Goal: Task Accomplishment & Management: Manage account settings

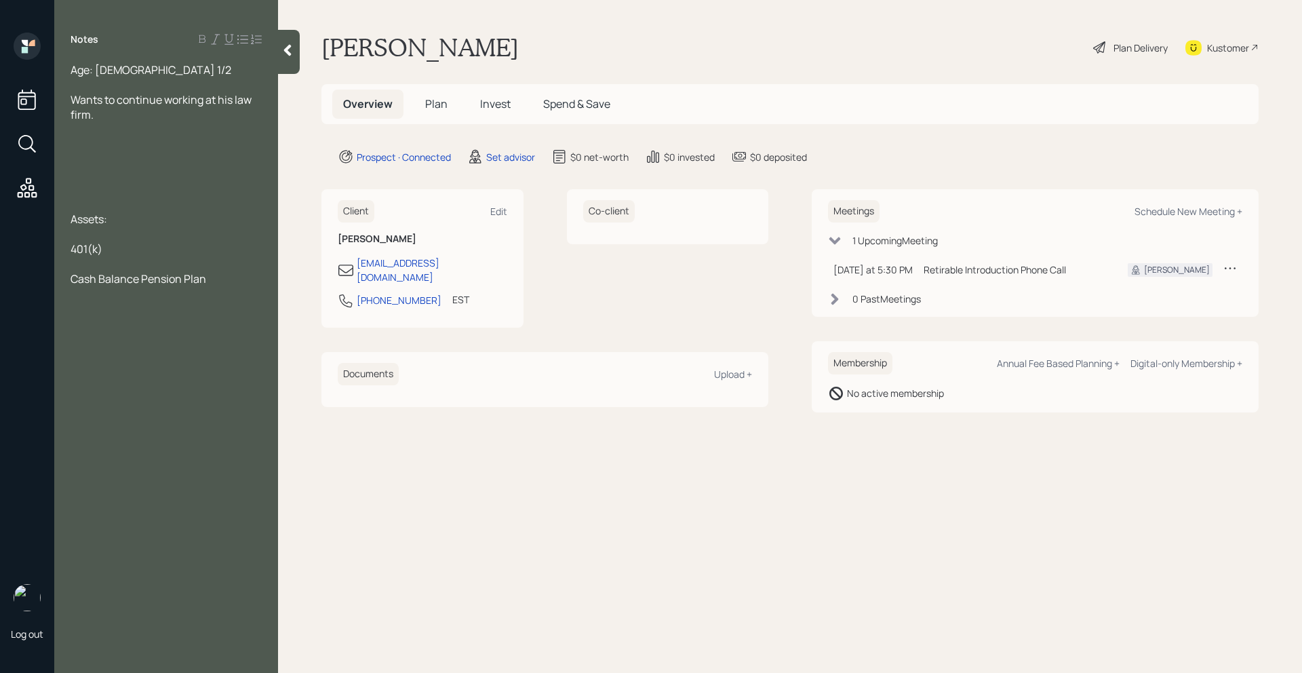
click at [113, 256] on div "Age: [DEMOGRAPHIC_DATA] 1/2 Wants to continue working at his law firm. Assets: …" at bounding box center [166, 174] width 191 height 224
click at [226, 285] on div "Notes Age: [DEMOGRAPHIC_DATA] 1/2 Wants to continue working at his law firm. As…" at bounding box center [166, 345] width 224 height 624
click at [148, 104] on span "Wants to continue working at his law firm." at bounding box center [162, 107] width 183 height 30
click at [150, 115] on div "Wants to continue working at his law firm." at bounding box center [166, 107] width 191 height 30
click at [110, 145] on div at bounding box center [166, 144] width 191 height 15
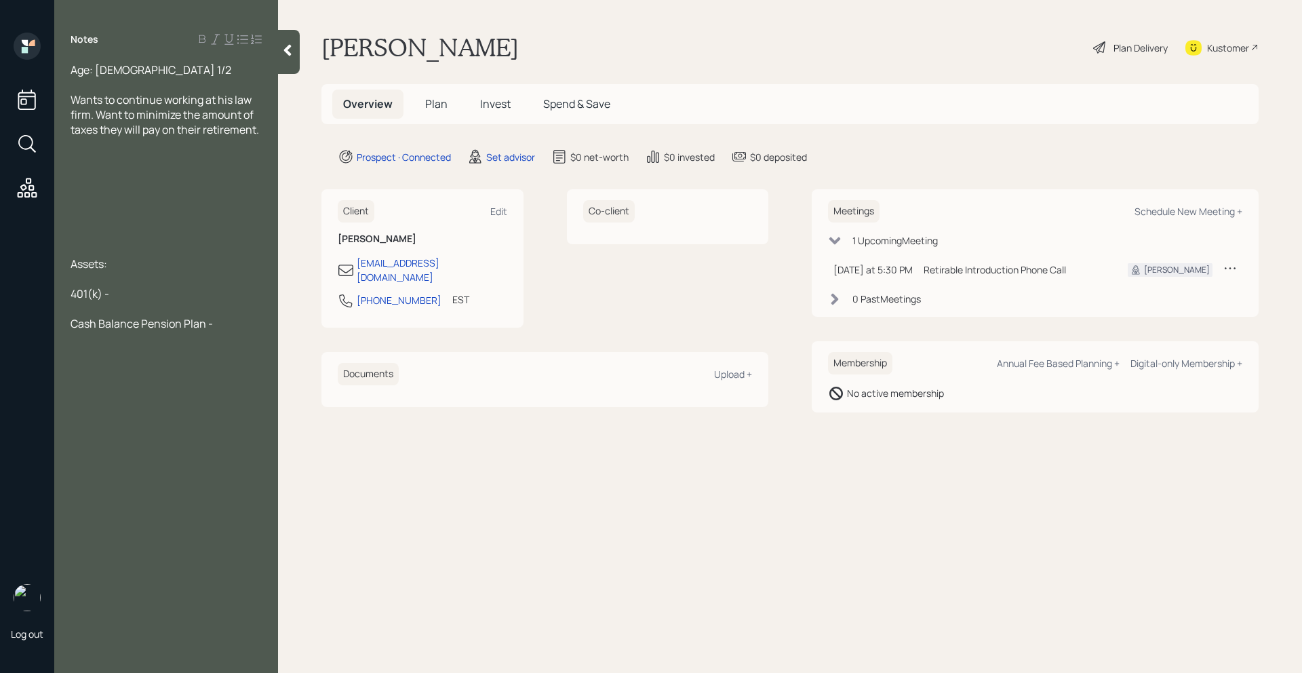
click at [267, 131] on div "Age: [DEMOGRAPHIC_DATA] 1/2 Wants to continue working at his law firm. Want to …" at bounding box center [166, 196] width 224 height 268
click at [259, 132] on span "Wants to continue working at his law firm. Want to minimize the amount of taxes…" at bounding box center [165, 114] width 188 height 45
click at [184, 74] on div "Age: [DEMOGRAPHIC_DATA] 1/2" at bounding box center [166, 69] width 191 height 15
click at [259, 133] on span "Wants to continue working at his law firm. Want to minimize the amount of taxes…" at bounding box center [165, 129] width 188 height 45
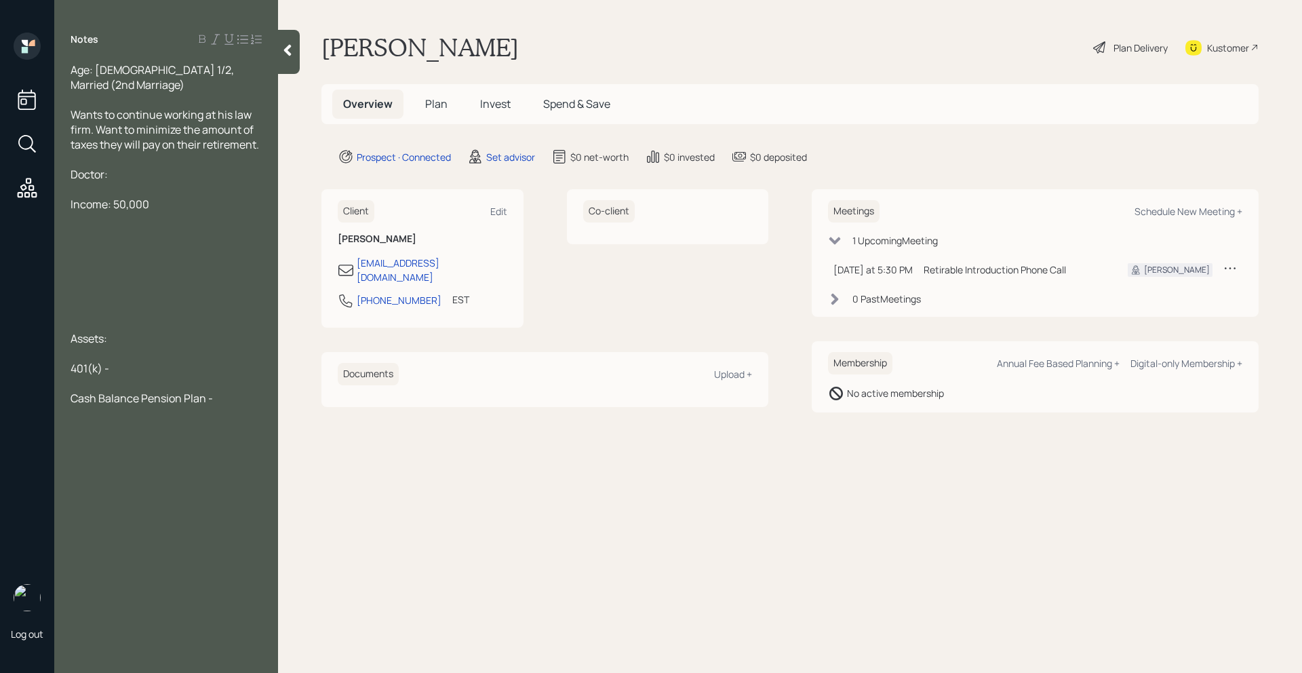
click at [112, 197] on span "Income: 50,000" at bounding box center [110, 204] width 79 height 15
click at [111, 226] on div "50,000" at bounding box center [166, 233] width 191 height 15
click at [71, 226] on span "50,000" at bounding box center [89, 233] width 36 height 15
click at [122, 226] on div "50,000" at bounding box center [166, 233] width 191 height 15
click at [104, 226] on span "50,000 (Pre-Tax)" at bounding box center [114, 233] width 86 height 15
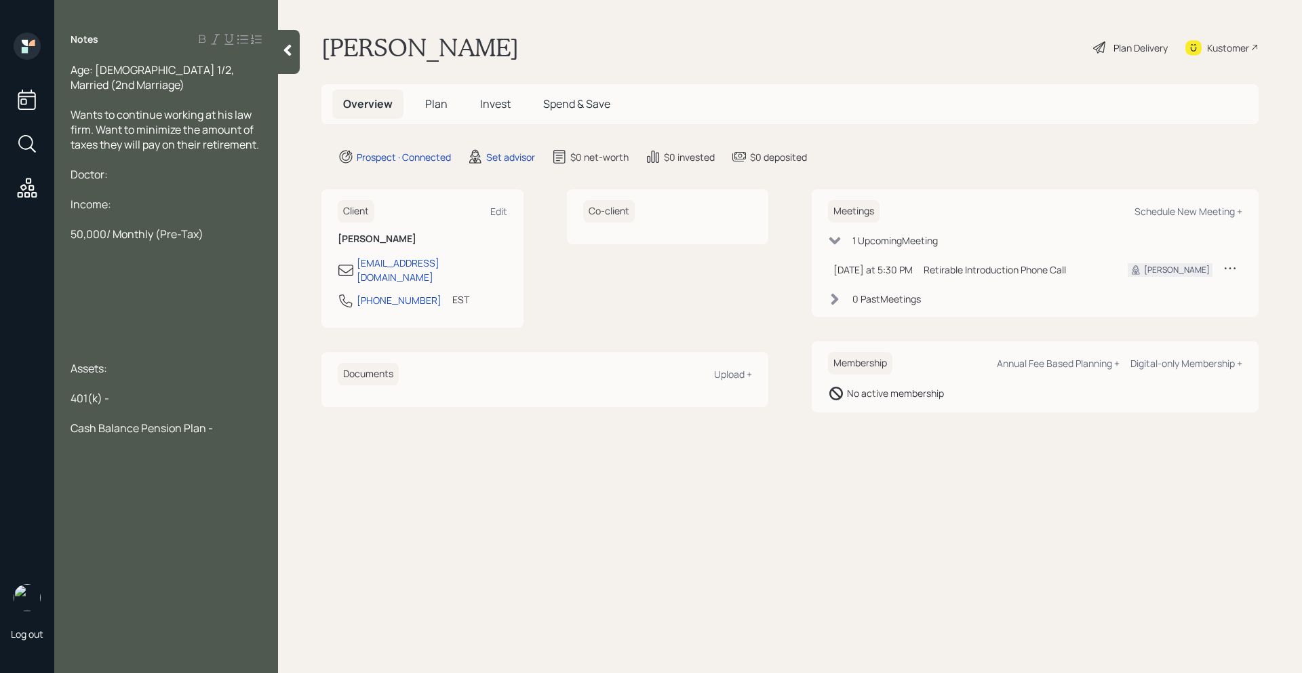
click at [213, 226] on div "50,000/ Monthly (Pre-Tax)" at bounding box center [166, 233] width 191 height 15
click at [112, 167] on div "Doctor:" at bounding box center [166, 174] width 191 height 15
click at [250, 107] on span "Wants to continue working at his law firm. Want to minimize the amount of taxes…" at bounding box center [165, 129] width 188 height 45
click at [258, 107] on span "Wants to continue working at his firm. Want to minimize the amount of taxes the…" at bounding box center [166, 129] width 191 height 45
click at [239, 241] on div "50,000/ Monthly (Pre-Tax)" at bounding box center [166, 248] width 191 height 15
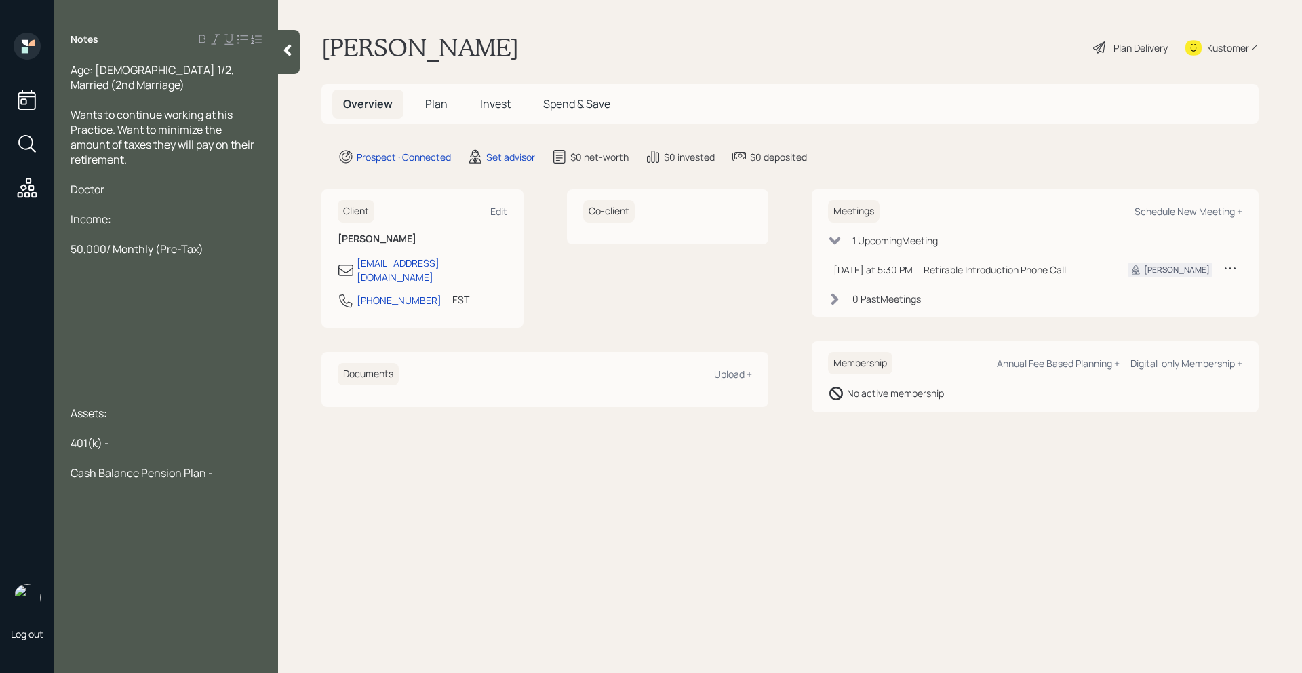
click at [74, 241] on span "50,000/ Monthly (Pre-Tax)" at bounding box center [137, 248] width 133 height 15
click at [83, 271] on div at bounding box center [166, 278] width 191 height 15
click at [183, 271] on div "Rental Property:" at bounding box center [166, 278] width 191 height 15
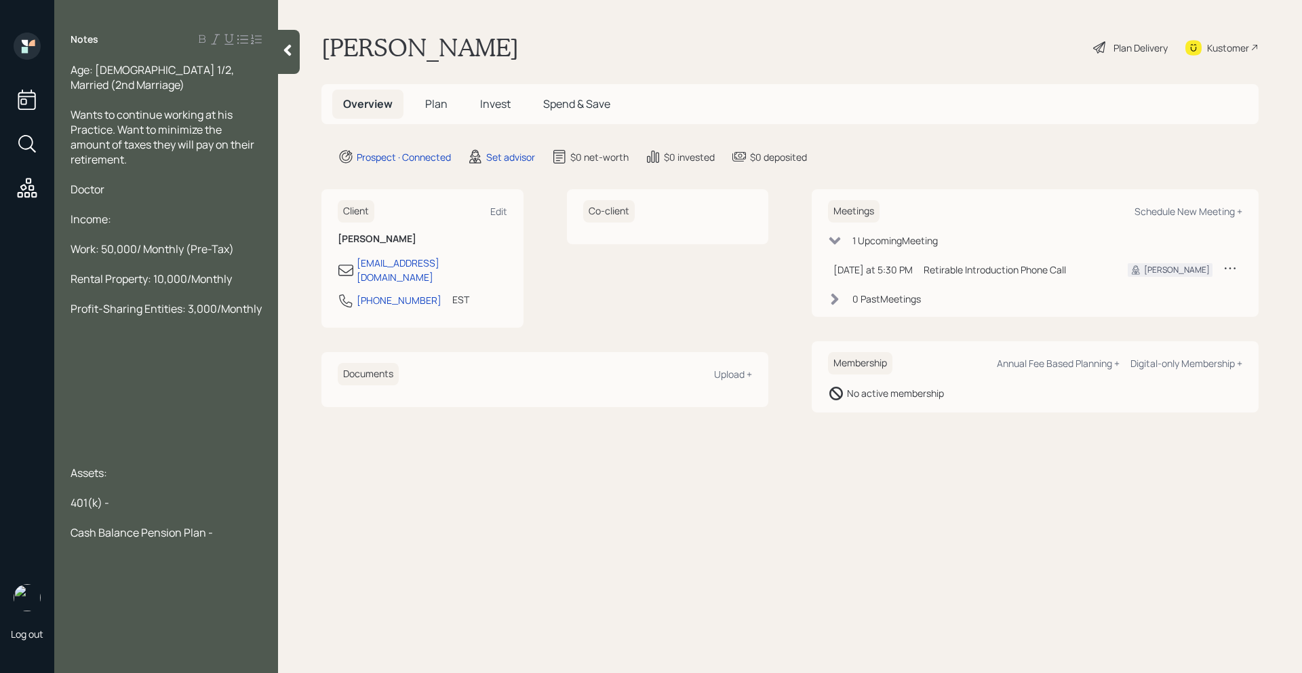
click at [118, 346] on div at bounding box center [166, 353] width 191 height 15
click at [228, 644] on div "Cash Balance Pension Plan -" at bounding box center [166, 651] width 191 height 15
drag, startPoint x: 229, startPoint y: 631, endPoint x: 54, endPoint y: 561, distance: 188.7
click at [54, 561] on div "Log out Notes Age: [DEMOGRAPHIC_DATA] 1/2, Married (2nd Marriage) Wants to cont…" at bounding box center [651, 336] width 1302 height 673
click at [97, 480] on span "401(k) - 2.3 Million" at bounding box center [116, 487] width 90 height 15
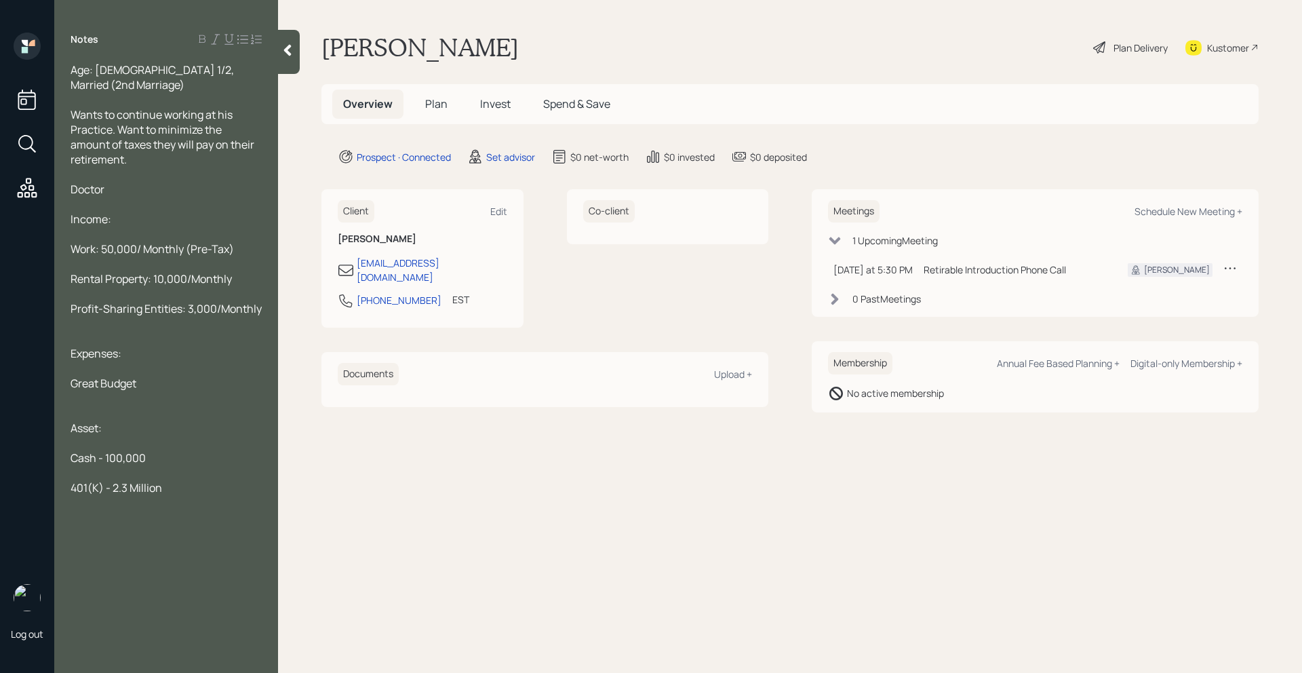
click at [92, 510] on div at bounding box center [166, 517] width 191 height 15
click at [94, 555] on div at bounding box center [166, 562] width 191 height 15
click at [125, 614] on div "Liabilities:" at bounding box center [166, 621] width 191 height 15
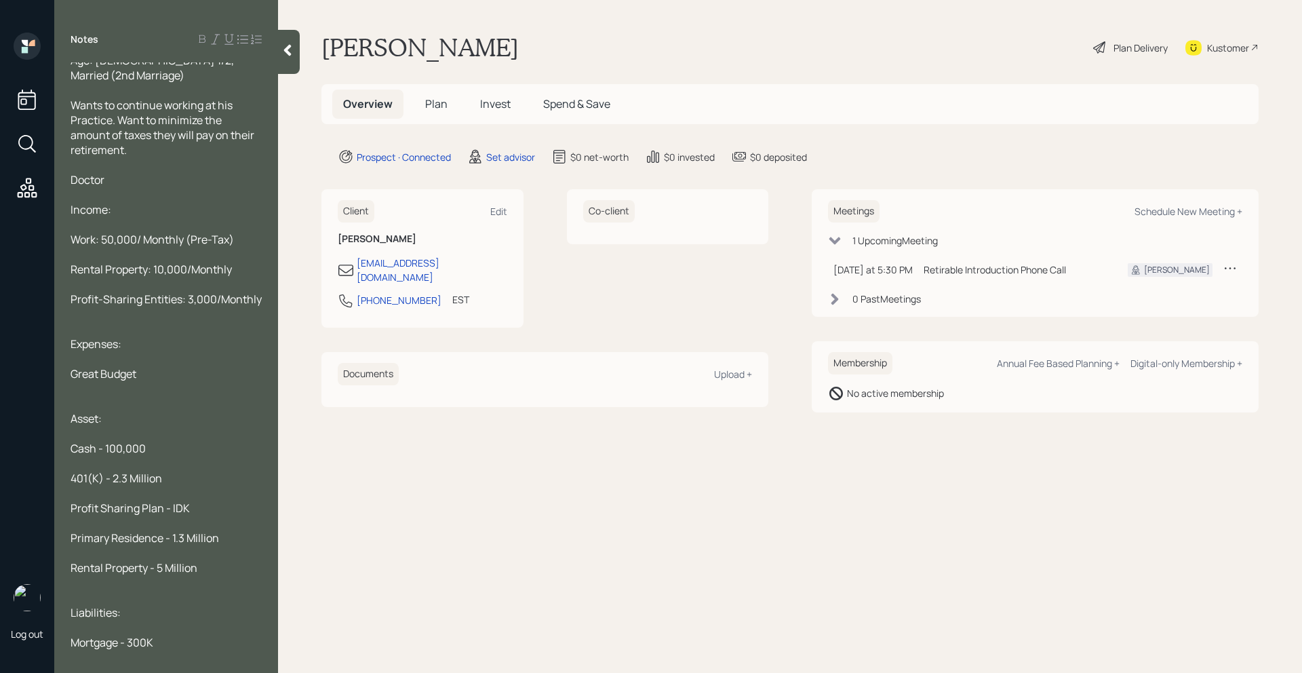
scroll to position [24, 0]
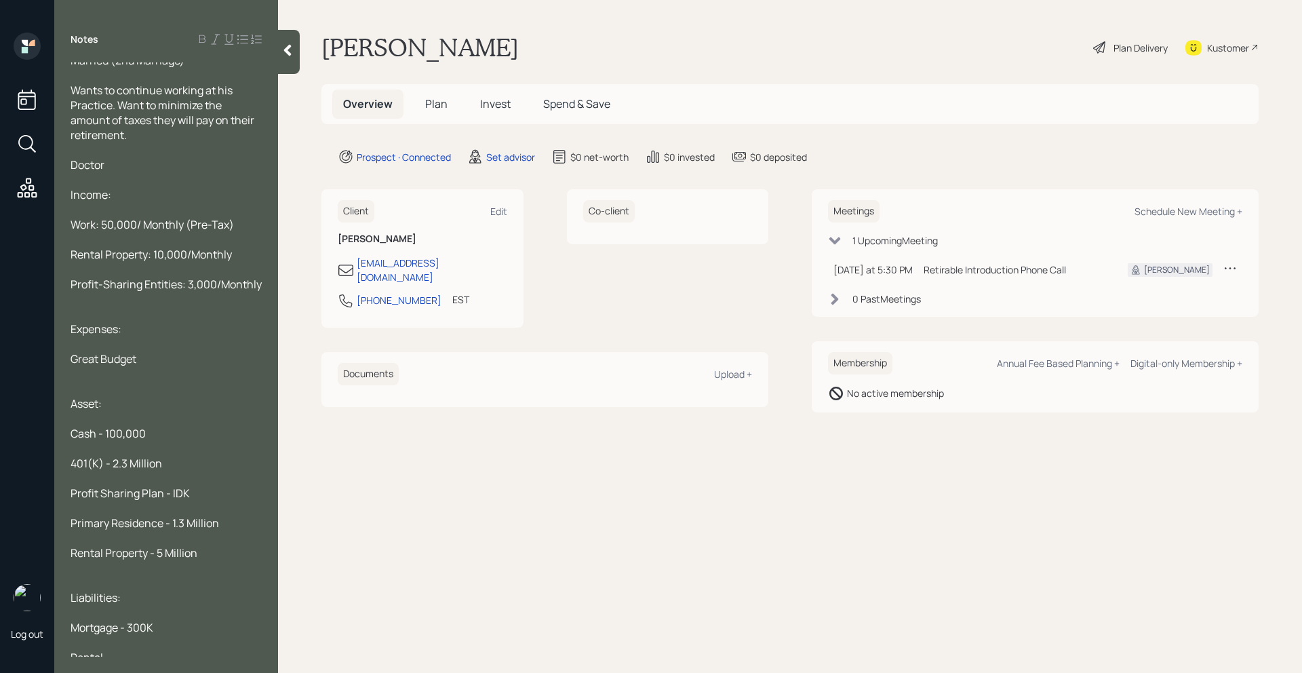
click at [115, 560] on div at bounding box center [166, 567] width 191 height 15
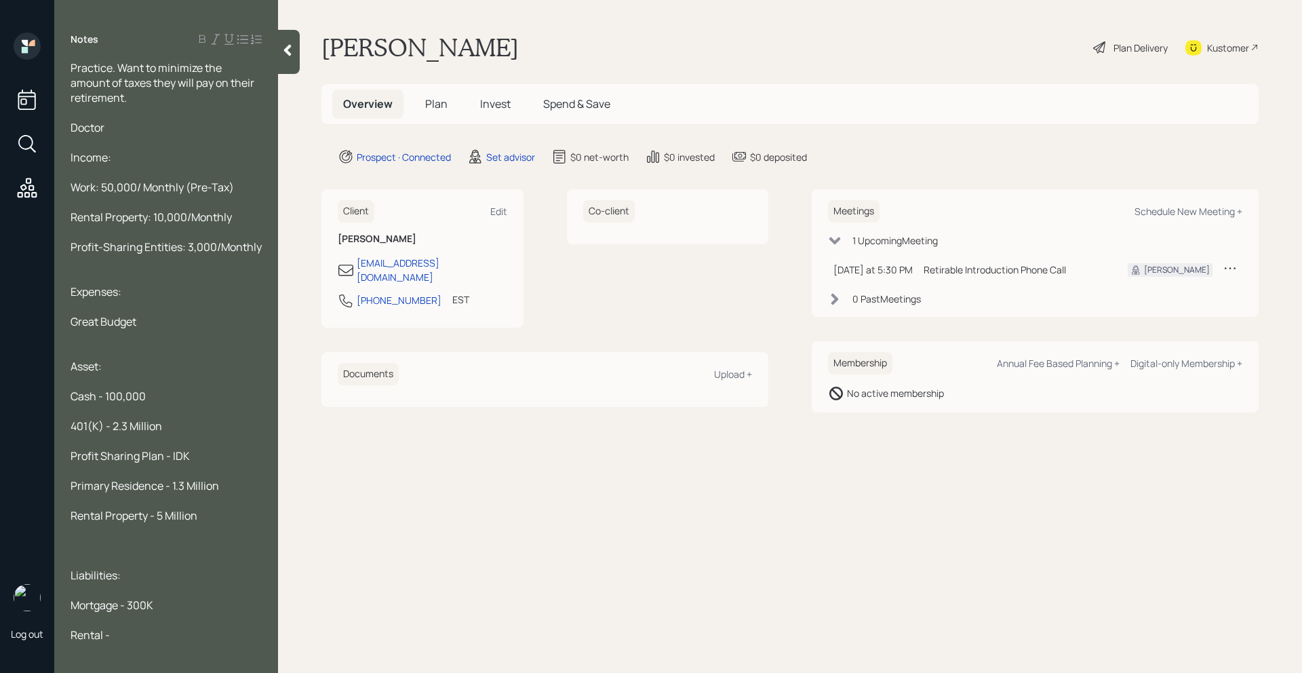
click at [135, 627] on div "Rental -" at bounding box center [166, 634] width 191 height 15
click at [104, 523] on div at bounding box center [166, 530] width 191 height 15
click at [102, 538] on div at bounding box center [166, 545] width 191 height 15
click at [103, 627] on span "Rental -" at bounding box center [90, 634] width 39 height 15
click at [224, 627] on div "Rental Property Mortgage -" at bounding box center [166, 634] width 191 height 15
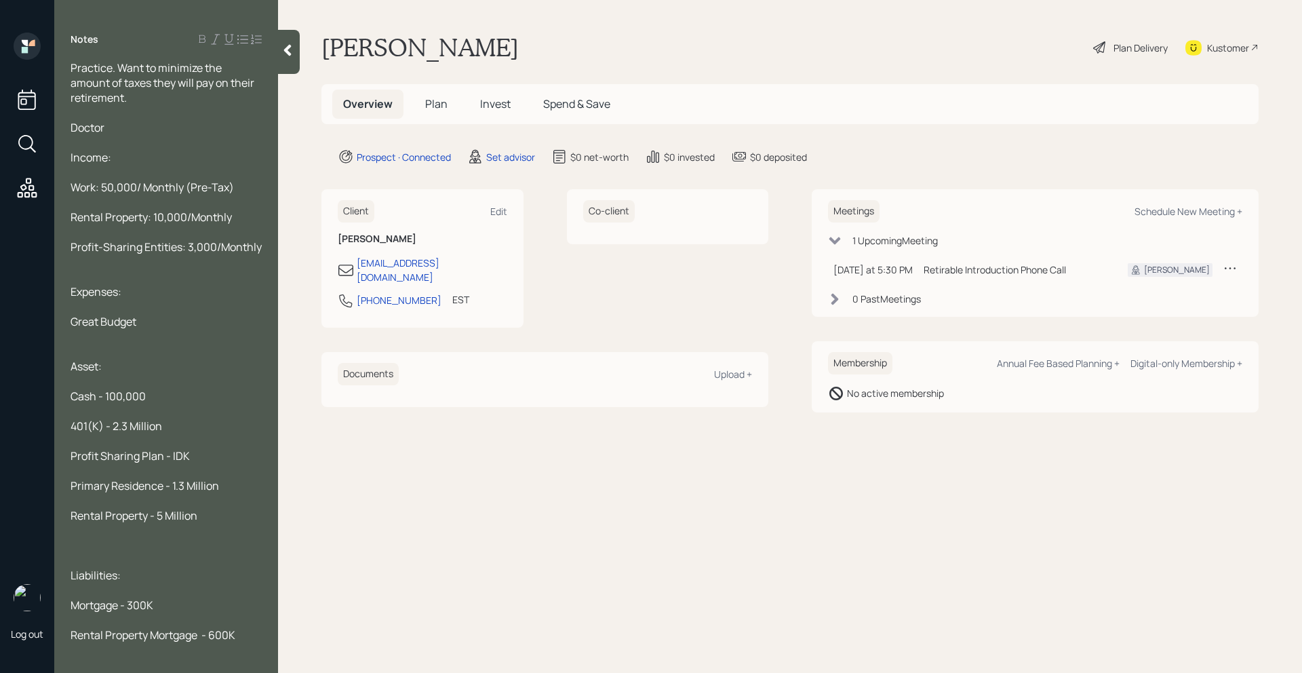
click at [111, 538] on div at bounding box center [166, 545] width 191 height 15
click at [170, 568] on span "Collectables (Mortercycles & Porshes) - 600K" at bounding box center [167, 583] width 192 height 30
click at [106, 571] on span "Collectables (Mortorcycles & Porshes) - 600K" at bounding box center [167, 583] width 192 height 30
click at [92, 573] on span "Collectables (Mortorcycles & Porches) - 600K" at bounding box center [167, 583] width 193 height 30
click at [89, 572] on span "Collectables (Mortorcycles & Porches) - 600K" at bounding box center [167, 583] width 193 height 30
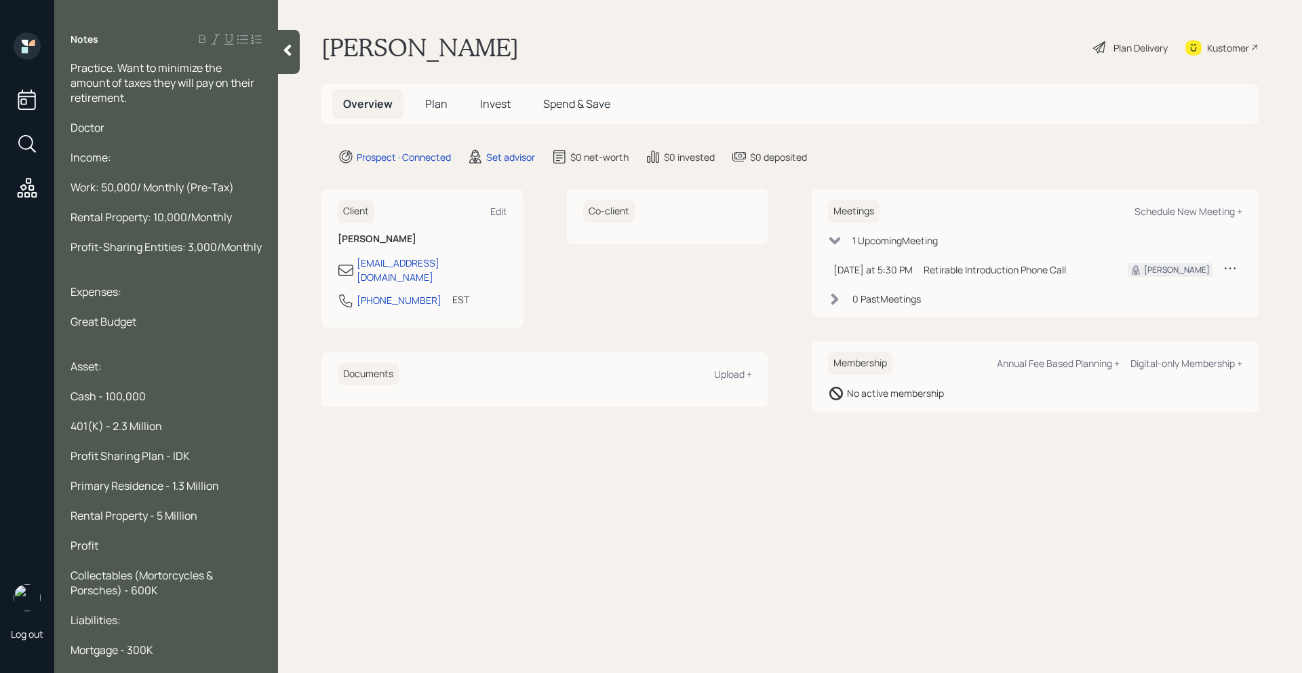
click at [170, 568] on span "Collectables (Mortorcycles & Porsches) - 600K" at bounding box center [143, 583] width 144 height 30
click at [182, 581] on div "Collectables (Motorcycles & Porsches) - 600K" at bounding box center [166, 583] width 191 height 30
click at [160, 612] on div "Liabilities:" at bounding box center [166, 619] width 191 height 15
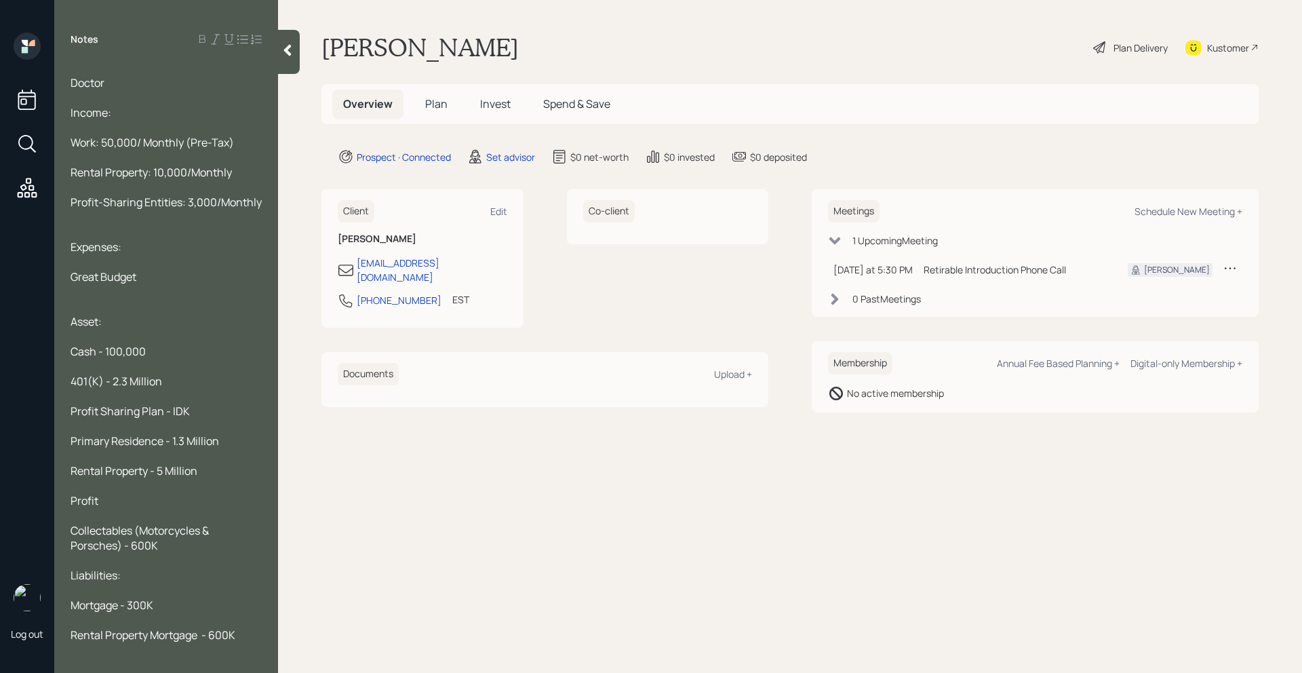
click at [176, 597] on div "Mortgage - 300K" at bounding box center [166, 604] width 191 height 15
click at [248, 627] on div "Rental Property Mortgage - 600K" at bounding box center [166, 634] width 191 height 15
click at [118, 508] on div at bounding box center [166, 515] width 191 height 15
click at [118, 493] on div "Profit" at bounding box center [166, 500] width 191 height 15
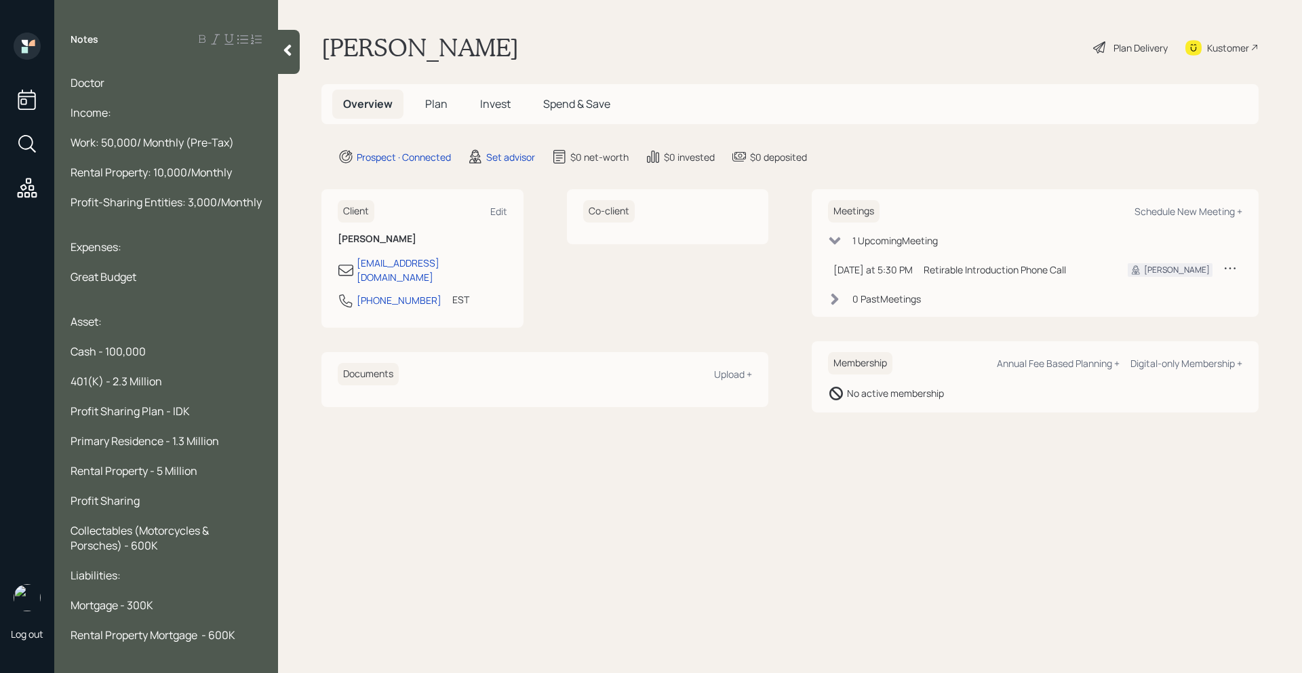
click at [178, 525] on div "Collectables (Motorcycles & Porsches) - 600K" at bounding box center [166, 538] width 191 height 30
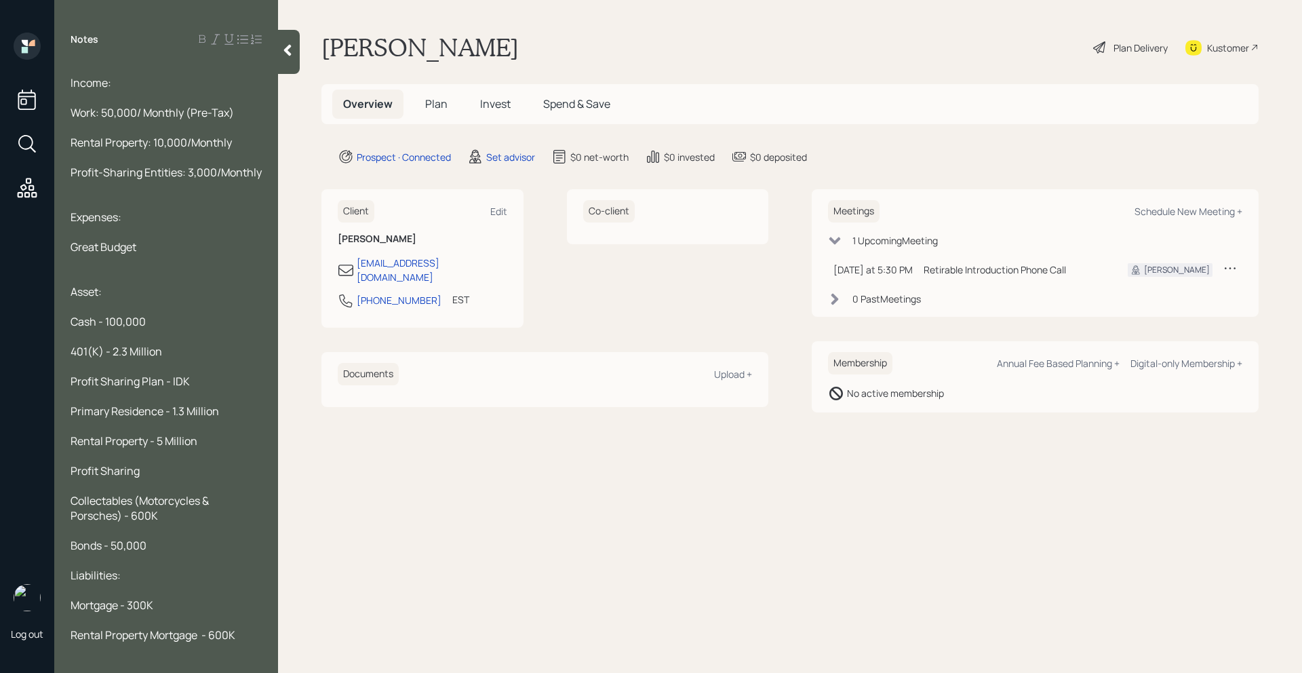
scroll to position [136, 0]
click at [165, 464] on div "Profit Sharing" at bounding box center [166, 471] width 191 height 15
click at [239, 628] on div "Rental Property Mortgage - 600K" at bounding box center [166, 635] width 191 height 15
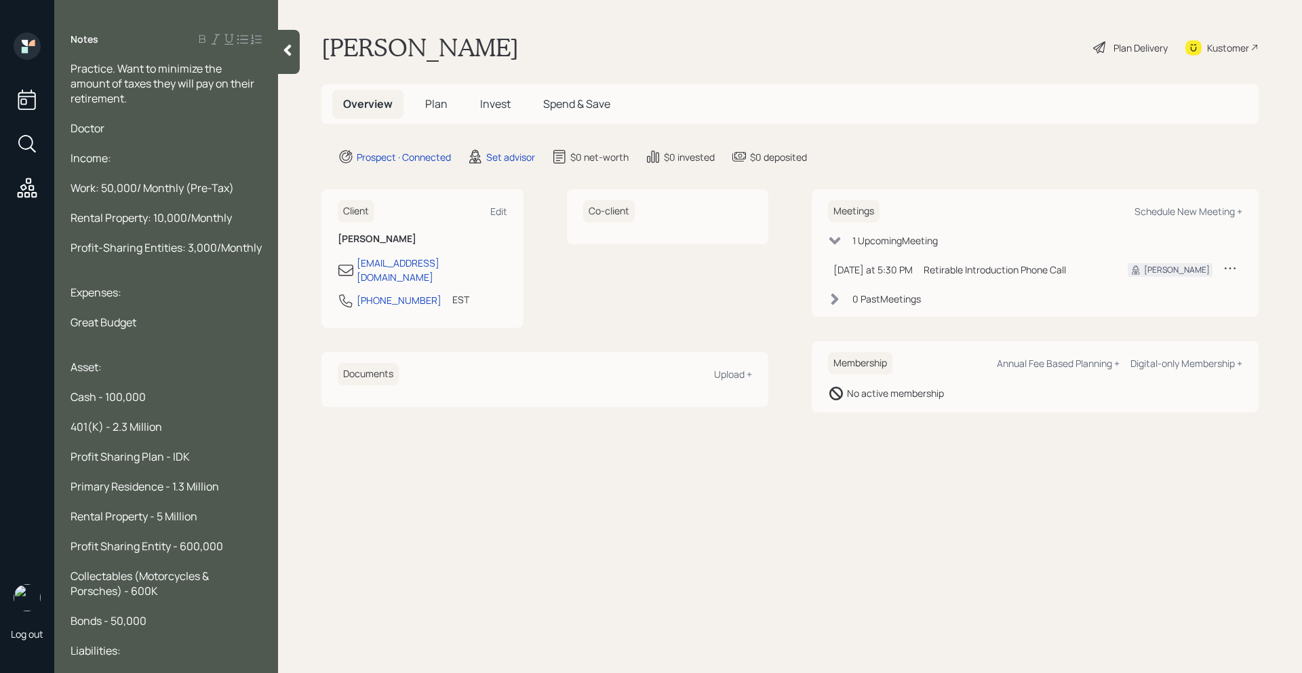
scroll to position [0, 0]
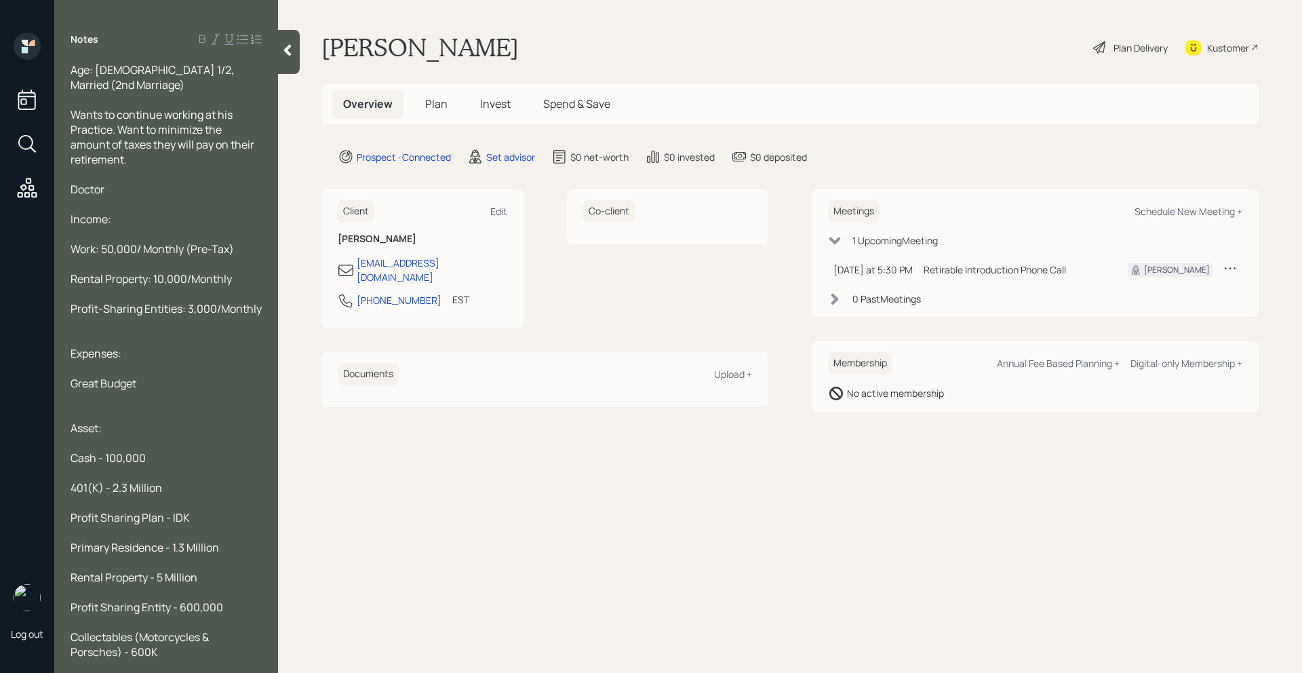
click at [195, 141] on div "Wants to continue working at his Practice. Want to minimize the amount of taxes…" at bounding box center [166, 137] width 191 height 60
click at [288, 54] on icon at bounding box center [287, 51] width 7 height 12
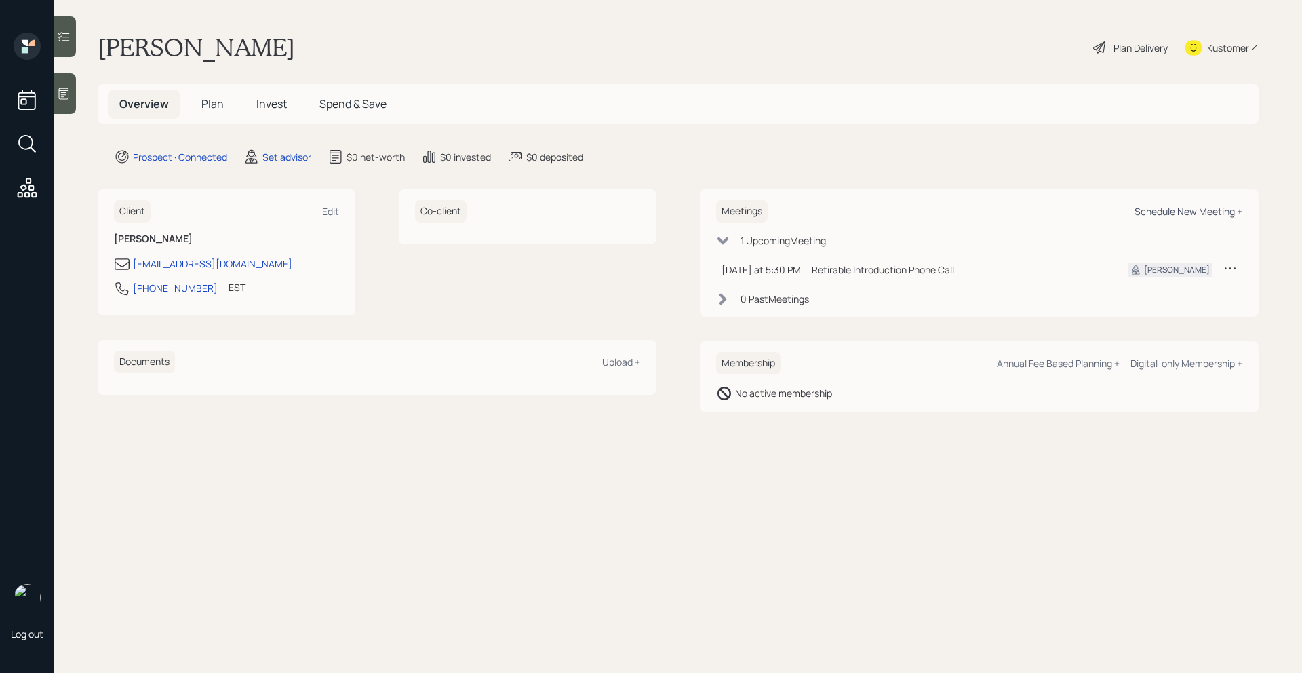
click at [1174, 216] on div "Schedule New Meeting +" at bounding box center [1188, 211] width 108 height 13
select select "round-[PERSON_NAME]"
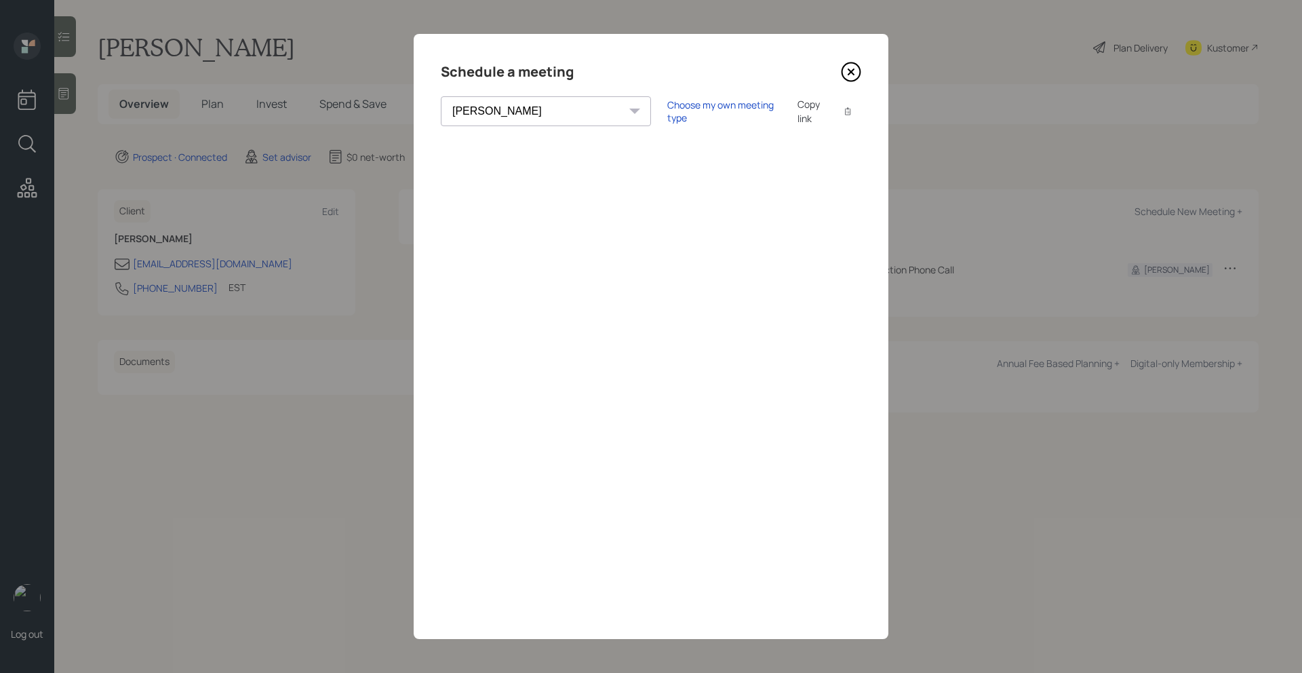
click at [508, 107] on select "[PERSON_NAME] [PERSON_NAME] [PERSON_NAME] [PERSON_NAME] [PERSON_NAME] [PERSON_N…" at bounding box center [546, 111] width 210 height 30
click at [667, 108] on div "Choose my own meeting type" at bounding box center [724, 111] width 114 height 26
click at [862, 66] on div "Schedule a meeting [PERSON_NAME] [PERSON_NAME] [PERSON_NAME] [PERSON_NAME] [PER…" at bounding box center [651, 336] width 475 height 605
click at [847, 68] on icon at bounding box center [851, 72] width 20 height 20
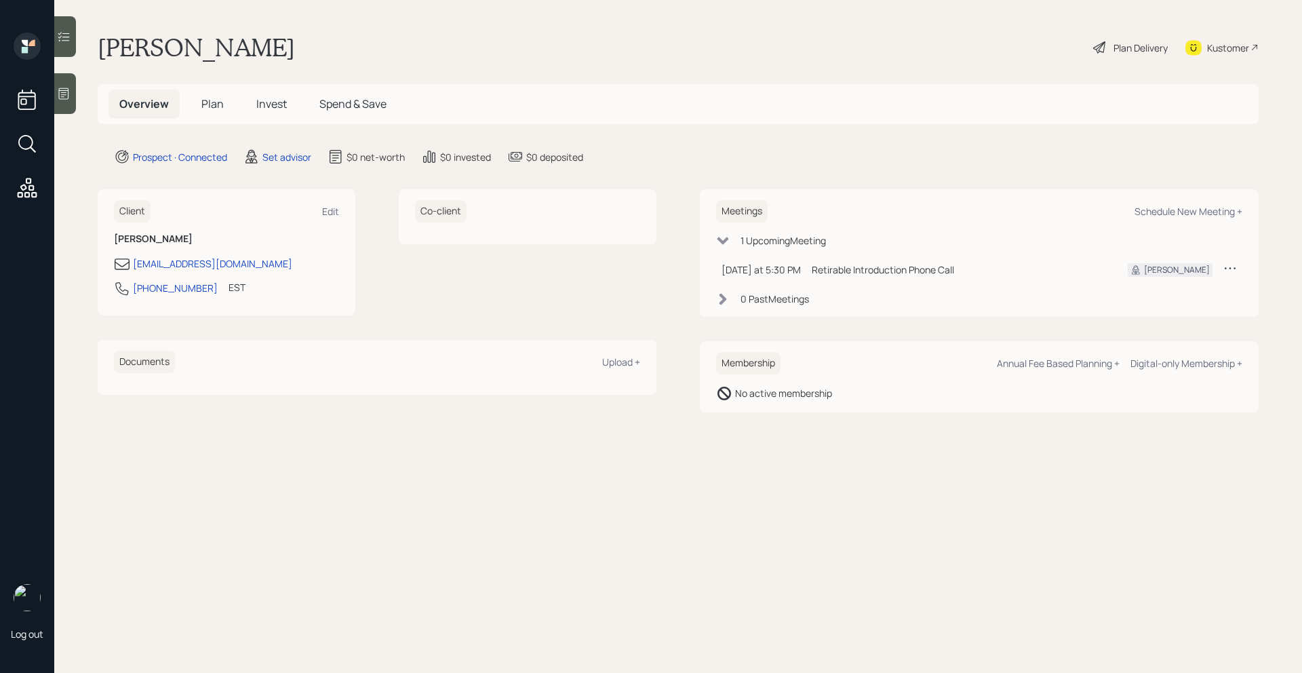
click at [1191, 224] on div "Meetings Schedule New Meeting + 1 Upcoming Meeting [DATE] at 5:30 PM [DATE] 5:3…" at bounding box center [979, 252] width 559 height 127
click at [1192, 212] on div "Schedule New Meeting +" at bounding box center [1188, 211] width 108 height 13
select select "round-[PERSON_NAME]"
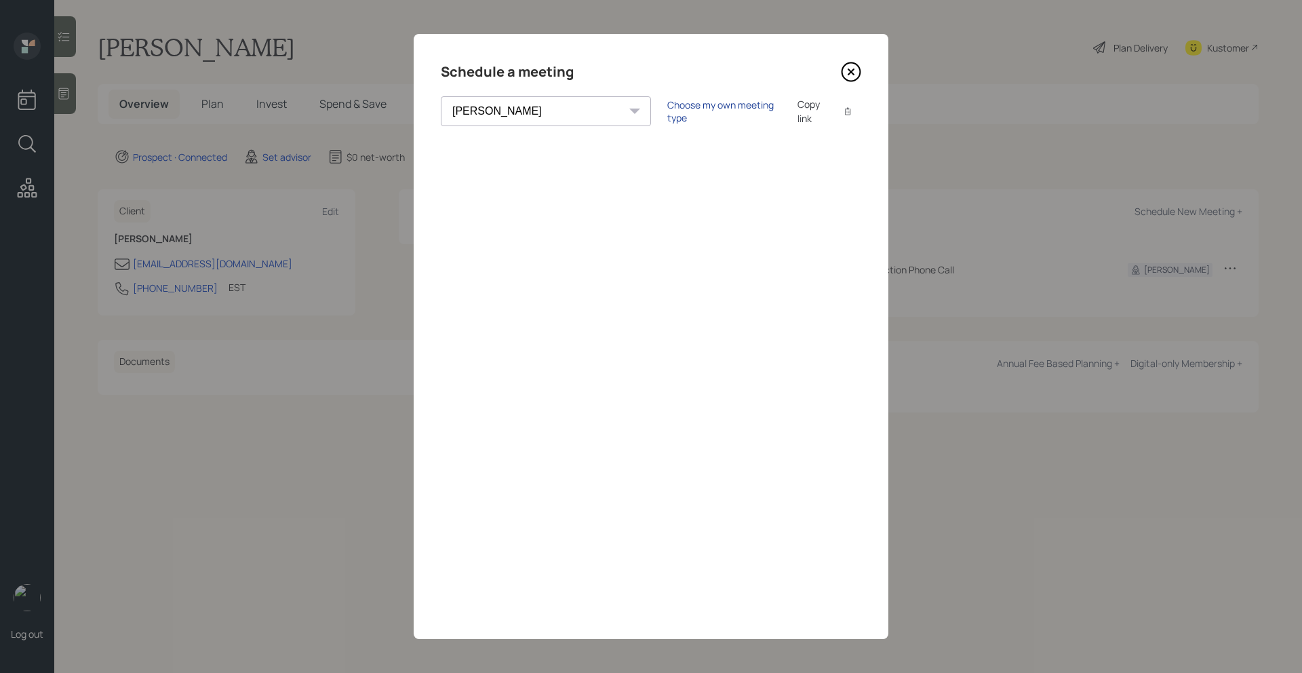
click at [667, 111] on div "Choose my own meeting type" at bounding box center [724, 111] width 114 height 26
click at [852, 69] on icon at bounding box center [850, 71] width 5 height 5
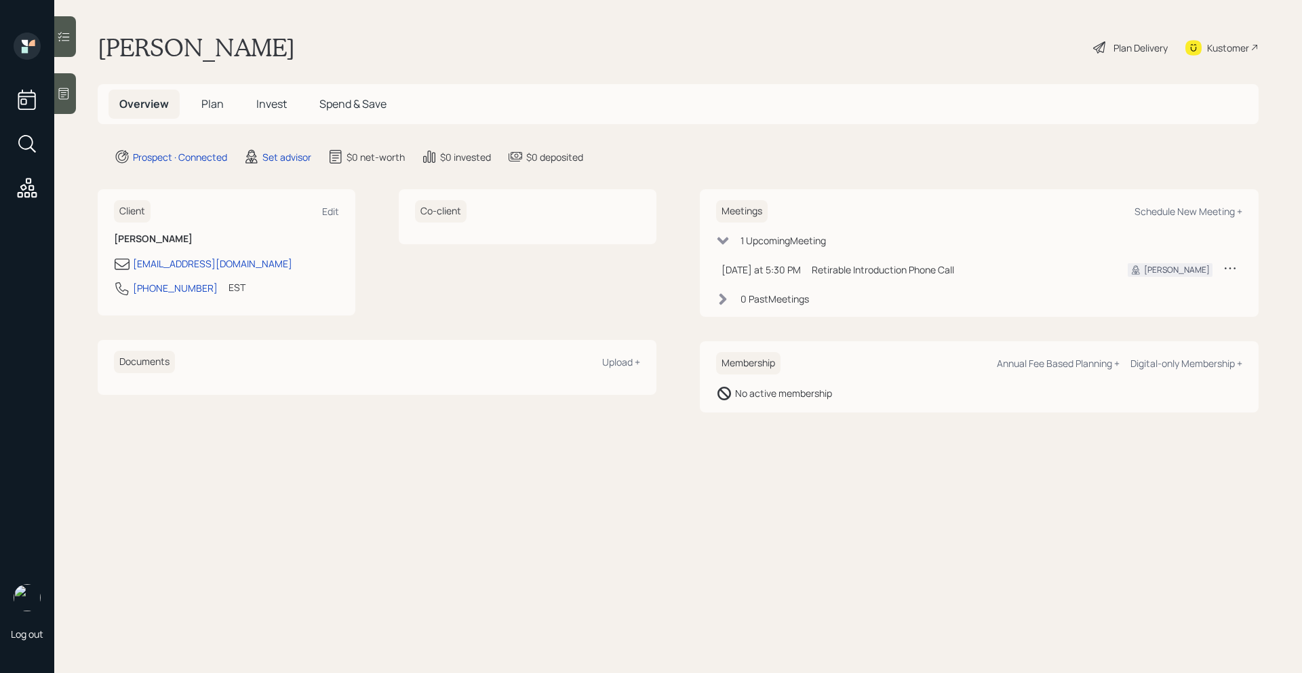
click at [58, 113] on div at bounding box center [65, 93] width 22 height 41
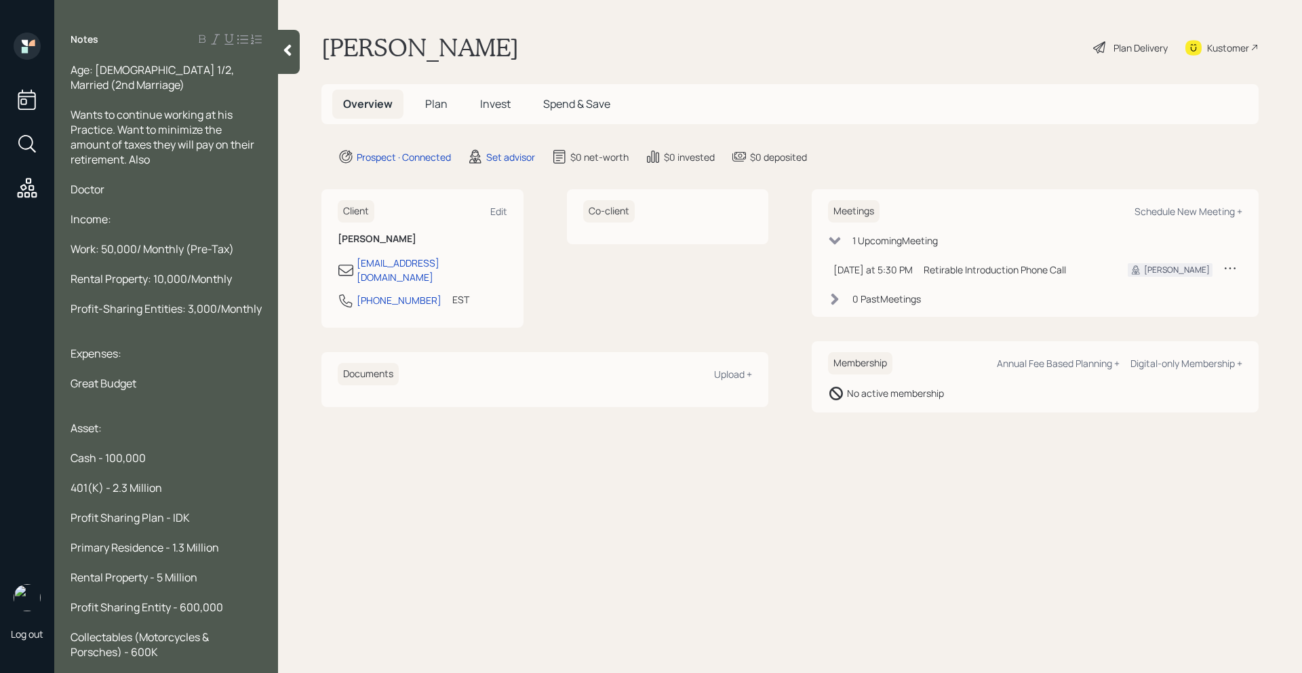
click at [172, 144] on div "Wants to continue working at his Practice. Want to minimize the amount of taxes…" at bounding box center [166, 137] width 191 height 60
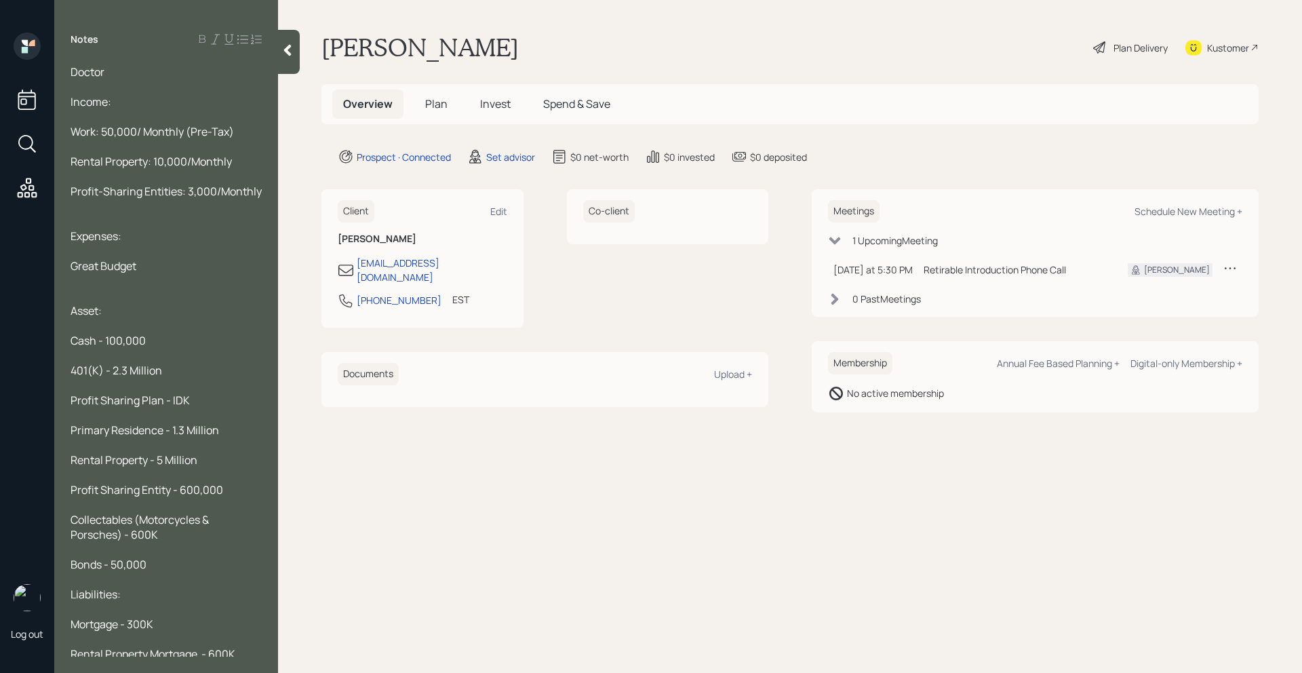
scroll to position [151, 0]
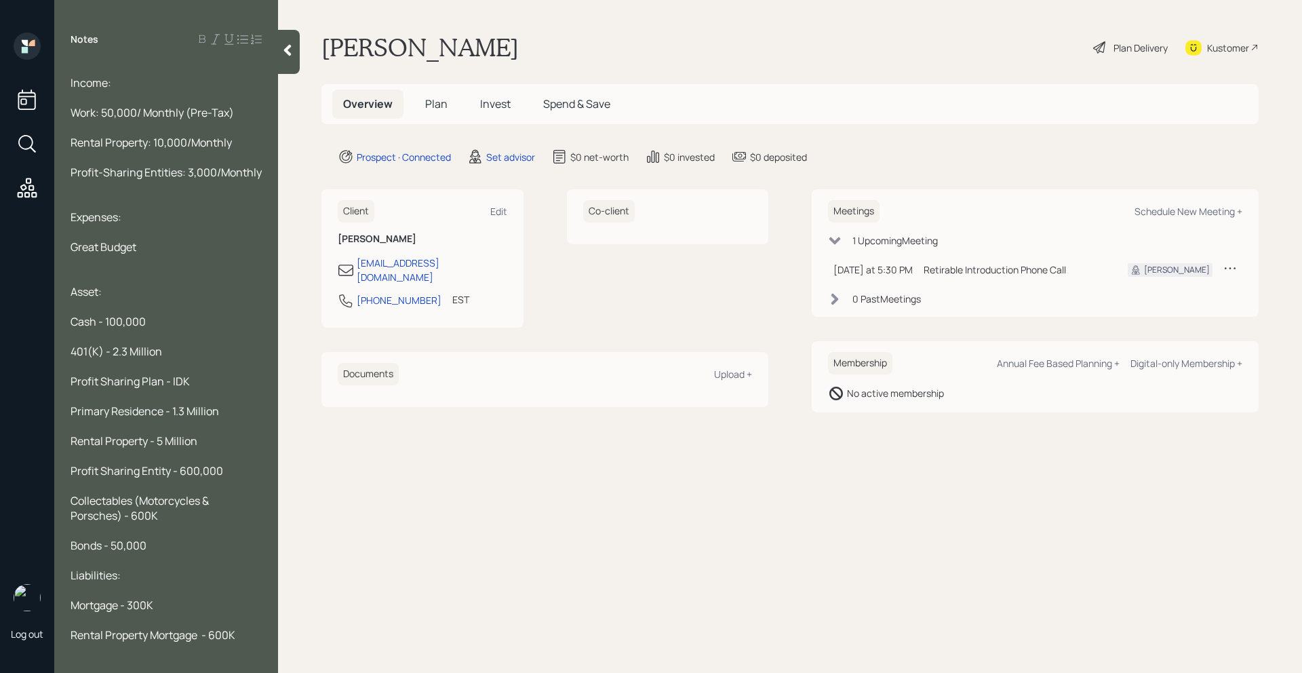
click at [212, 374] on div "Profit Sharing Plan - IDK" at bounding box center [166, 381] width 191 height 15
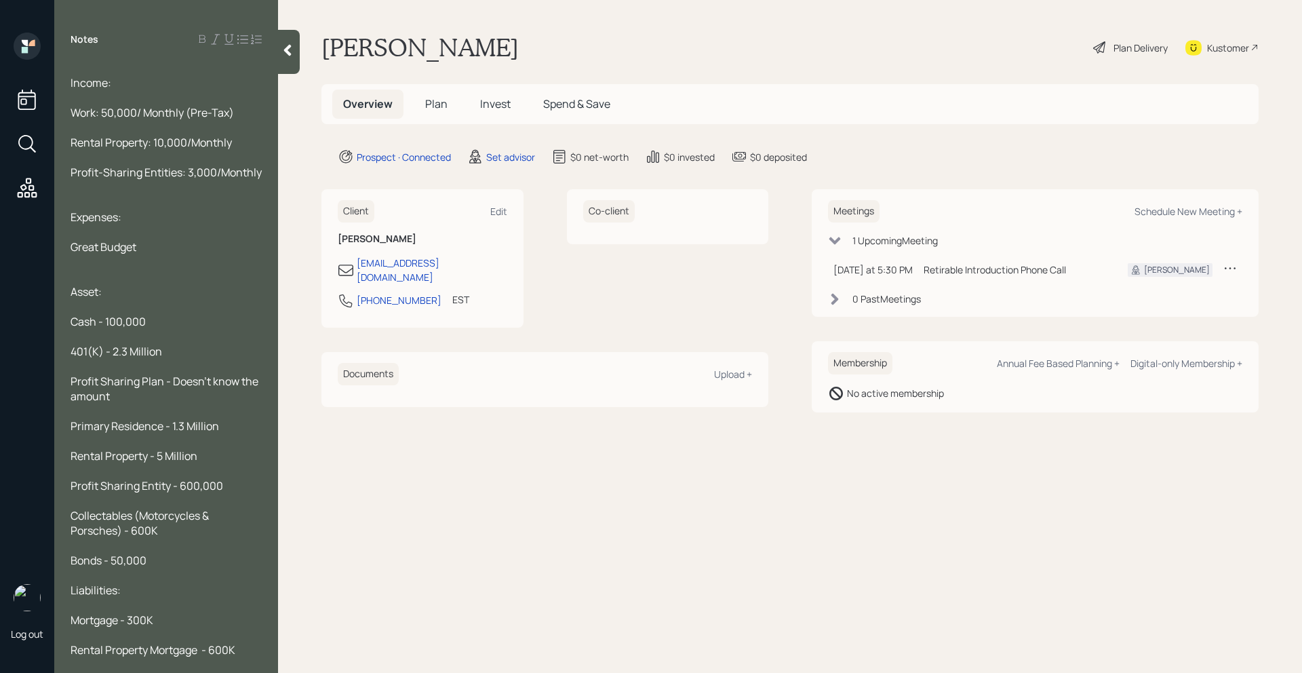
scroll to position [166, 0]
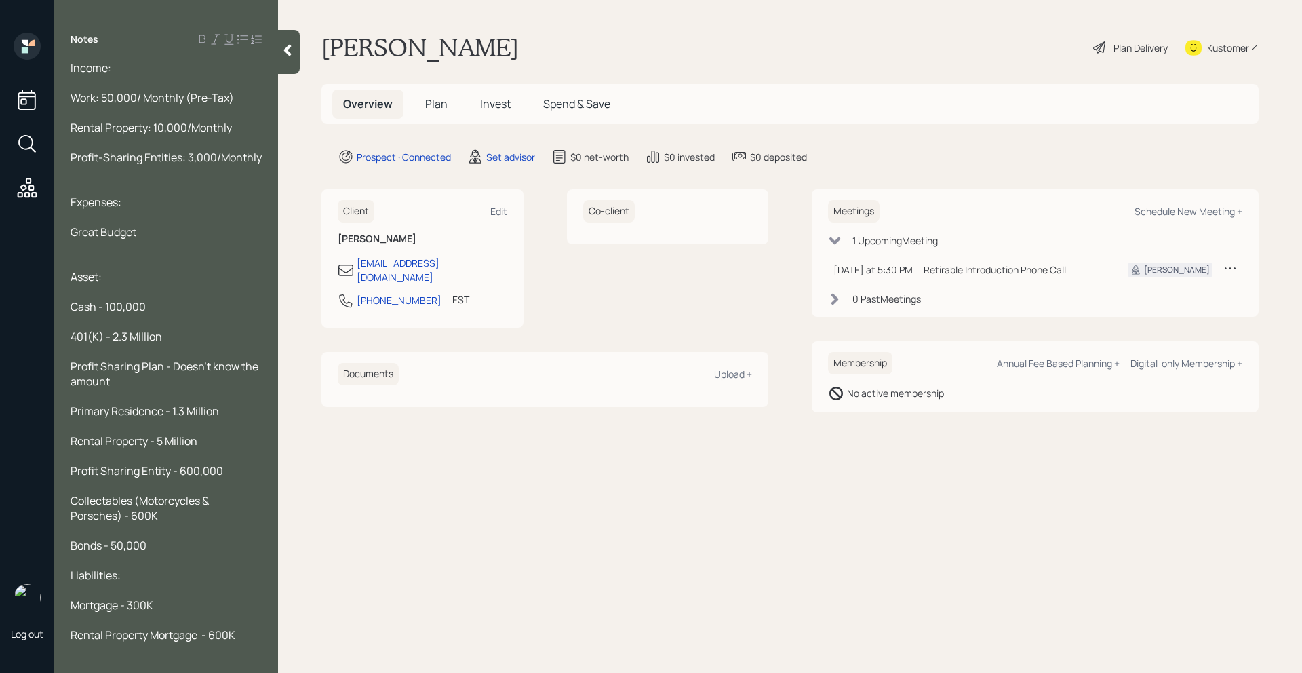
click at [181, 501] on div "Collectables (Motorcycles & Porsches) - 600K" at bounding box center [166, 508] width 191 height 30
click at [169, 538] on div "Bonds - 50,000" at bounding box center [166, 545] width 191 height 15
click at [154, 568] on div "Liabilities:" at bounding box center [166, 575] width 191 height 15
click at [165, 612] on div at bounding box center [166, 619] width 191 height 15
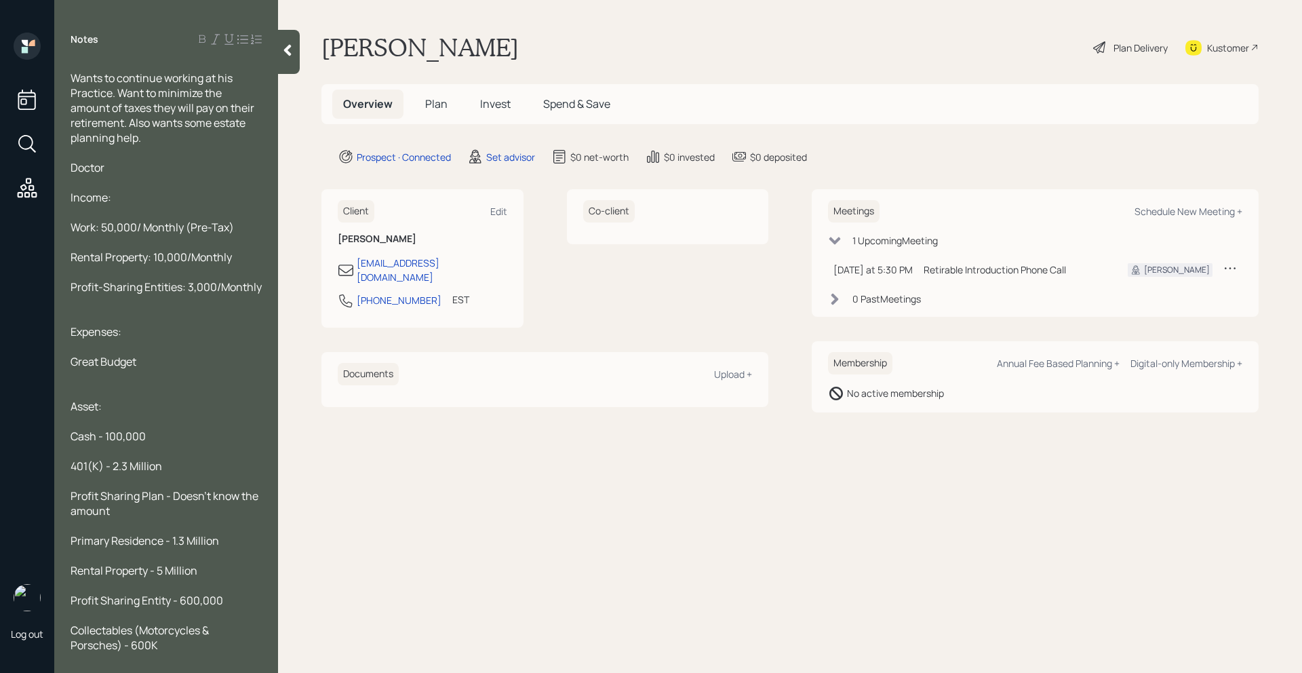
scroll to position [0, 0]
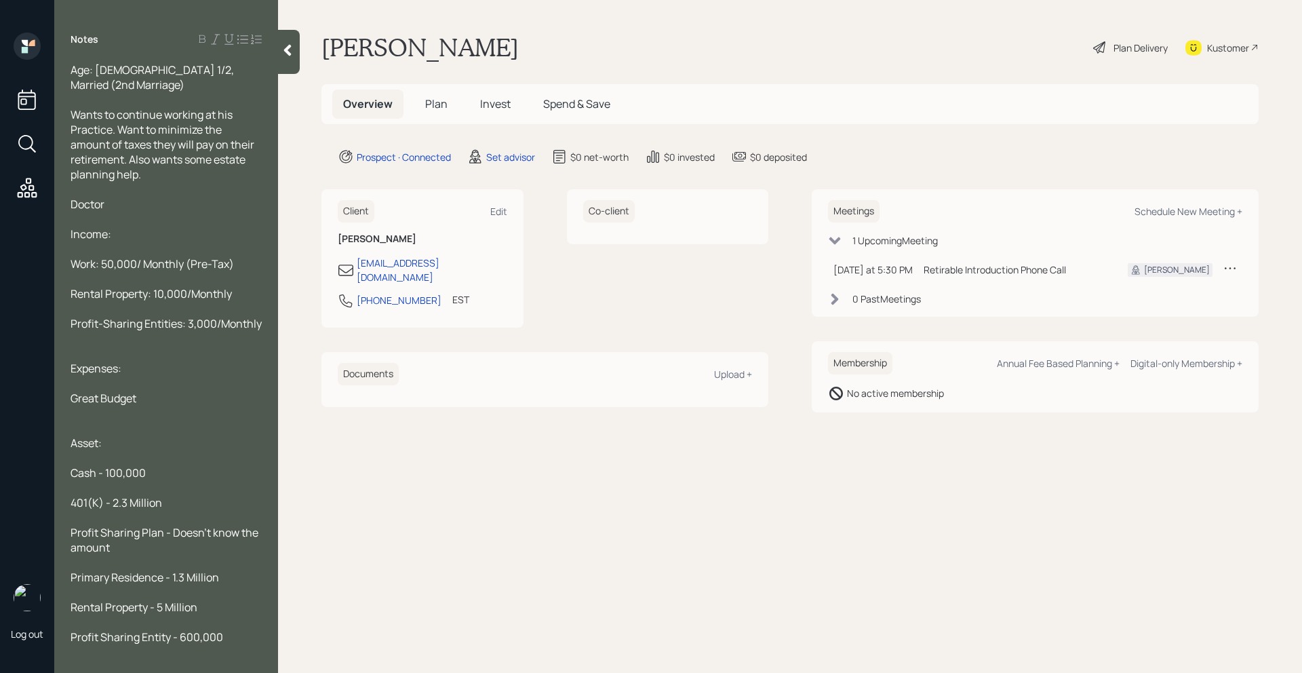
click at [286, 45] on icon at bounding box center [288, 50] width 14 height 14
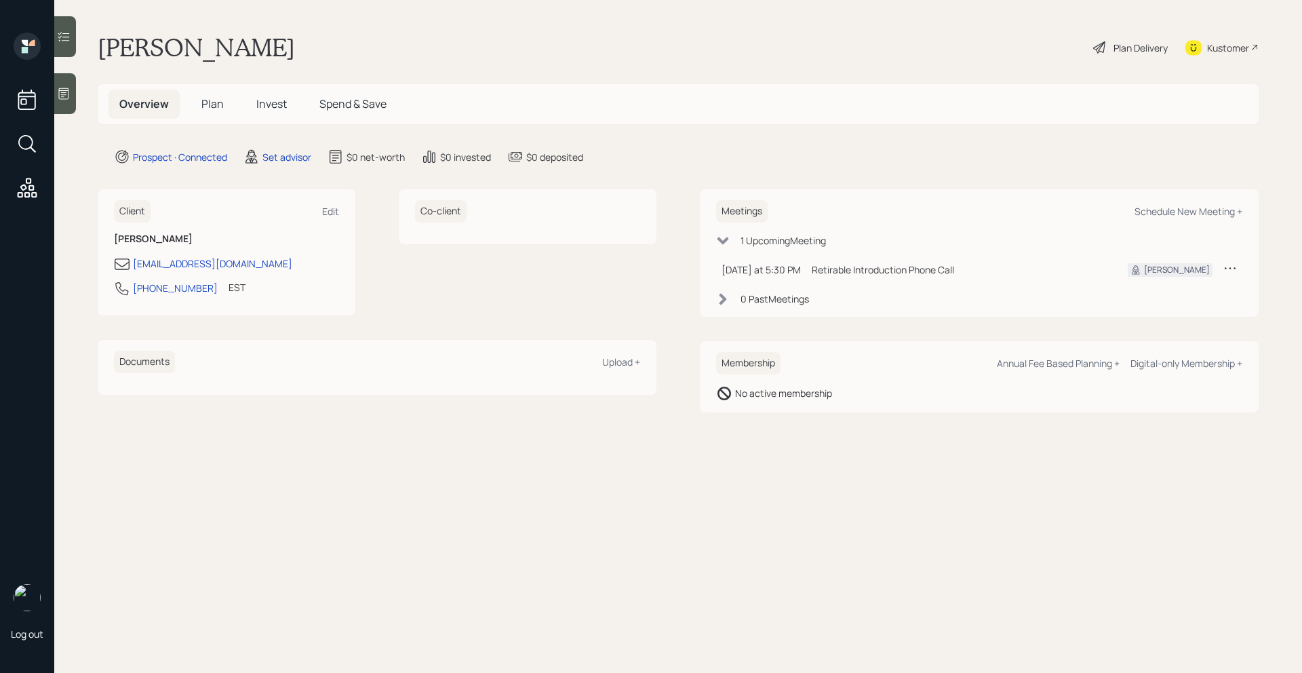
click at [1160, 203] on div "Meetings Schedule New Meeting +" at bounding box center [979, 211] width 526 height 22
click at [1159, 211] on div "Schedule New Meeting +" at bounding box center [1188, 211] width 108 height 13
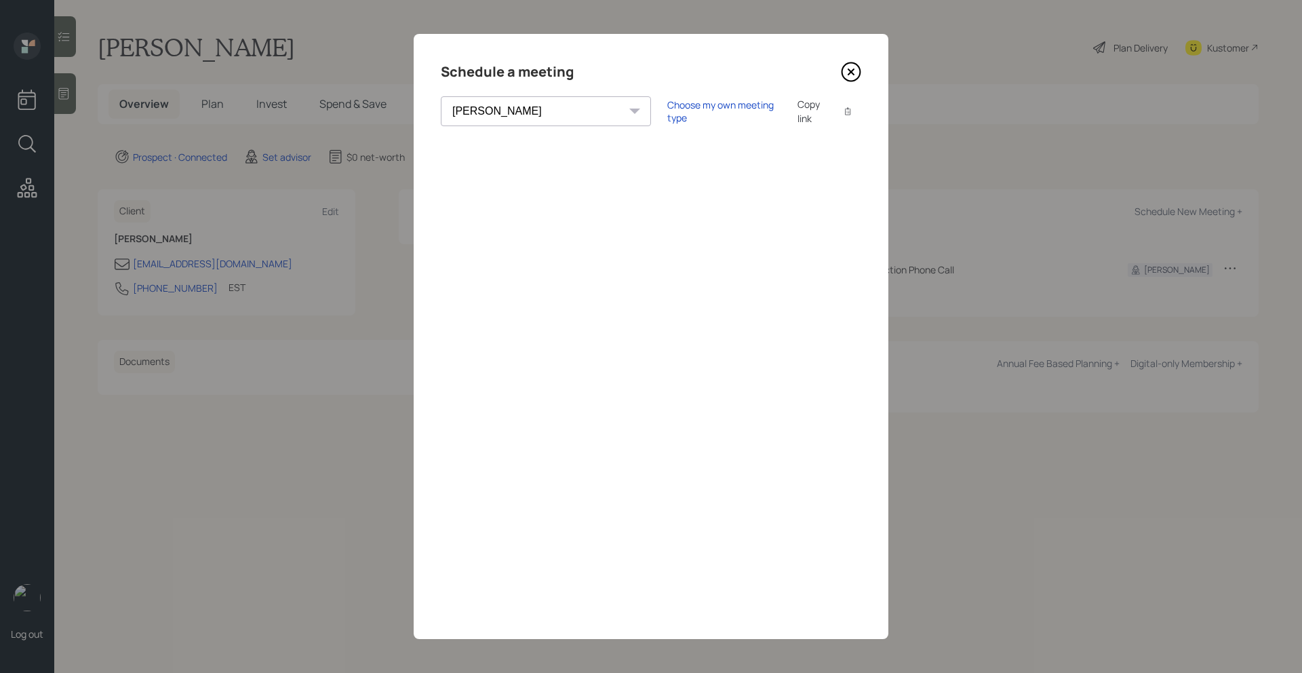
click at [501, 111] on select "[PERSON_NAME] [PERSON_NAME] [PERSON_NAME] [PERSON_NAME] [PERSON_NAME] [PERSON_N…" at bounding box center [546, 111] width 210 height 30
select select "205a2f49-d305-4782-8e90-e36bafbe5565"
click at [441, 96] on select "[PERSON_NAME] [PERSON_NAME] [PERSON_NAME] [PERSON_NAME] [PERSON_NAME] [PERSON_N…" at bounding box center [546, 111] width 210 height 30
click at [667, 112] on div "Choose my own meeting type" at bounding box center [724, 111] width 114 height 26
click at [691, 115] on div "Use meeting type for lifecycle stage" at bounding box center [769, 111] width 156 height 13
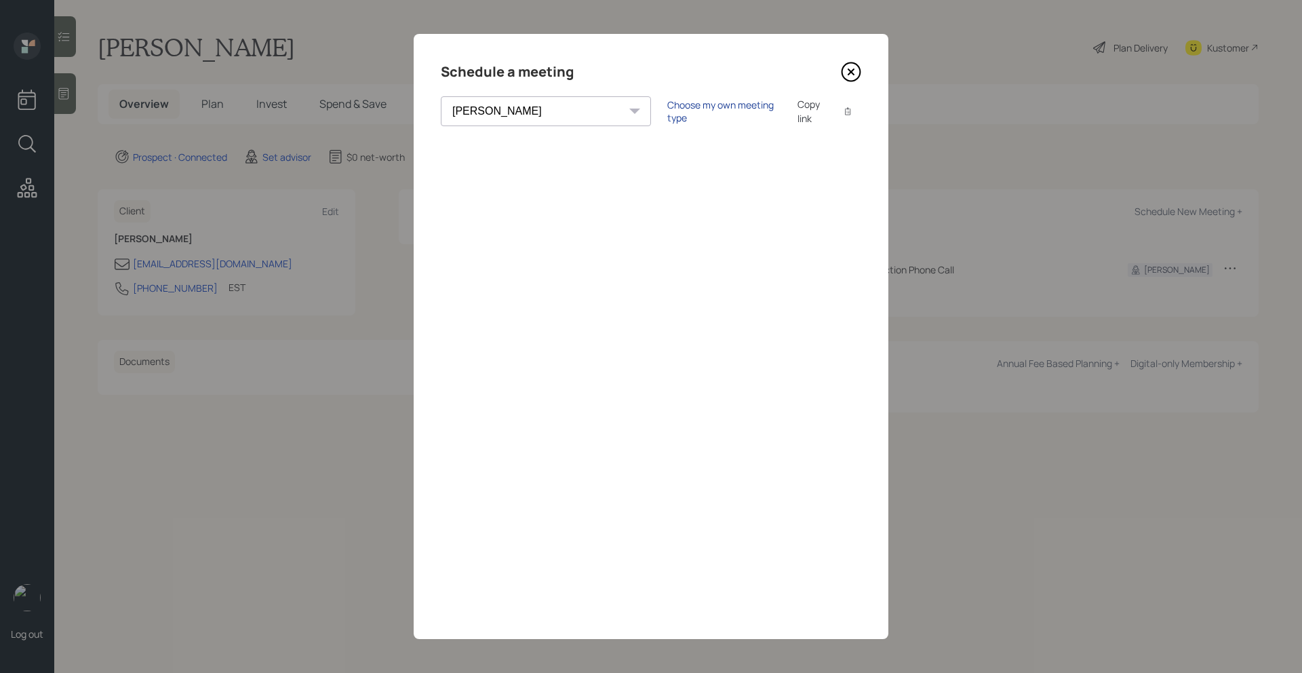
click at [667, 114] on div "Choose my own meeting type" at bounding box center [724, 111] width 114 height 26
click at [850, 75] on icon at bounding box center [851, 72] width 20 height 20
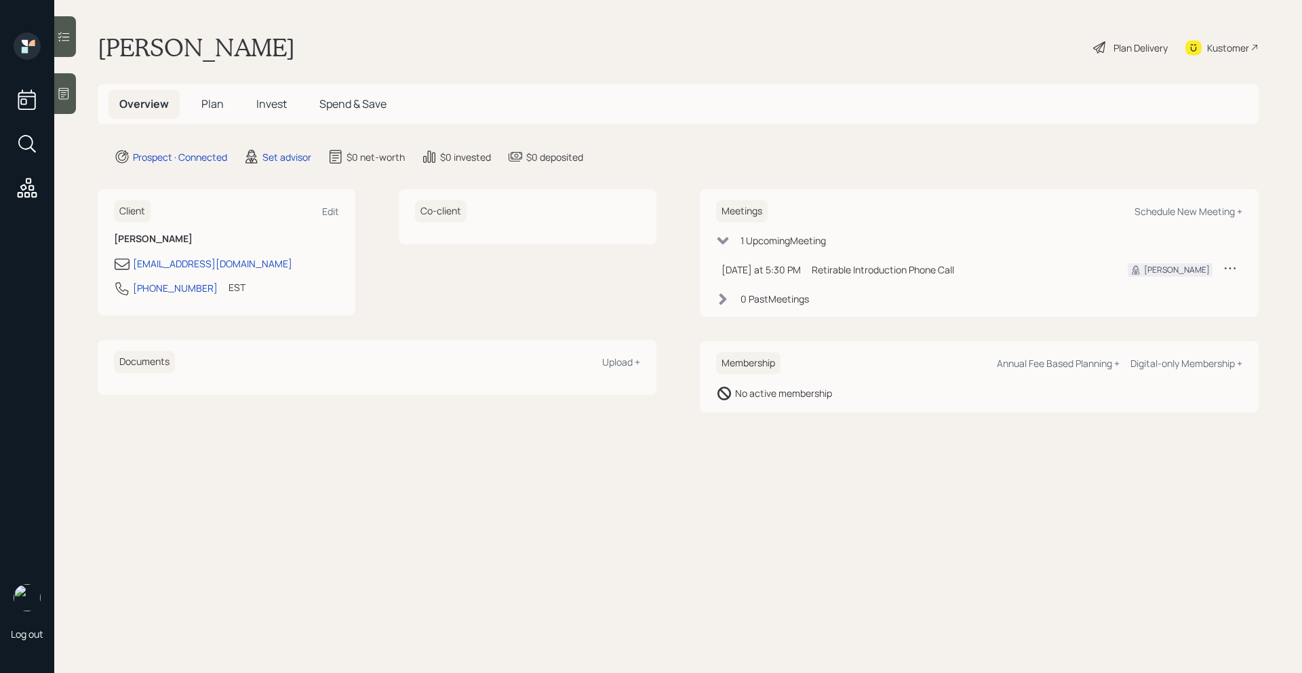
click at [76, 97] on div at bounding box center [65, 93] width 22 height 41
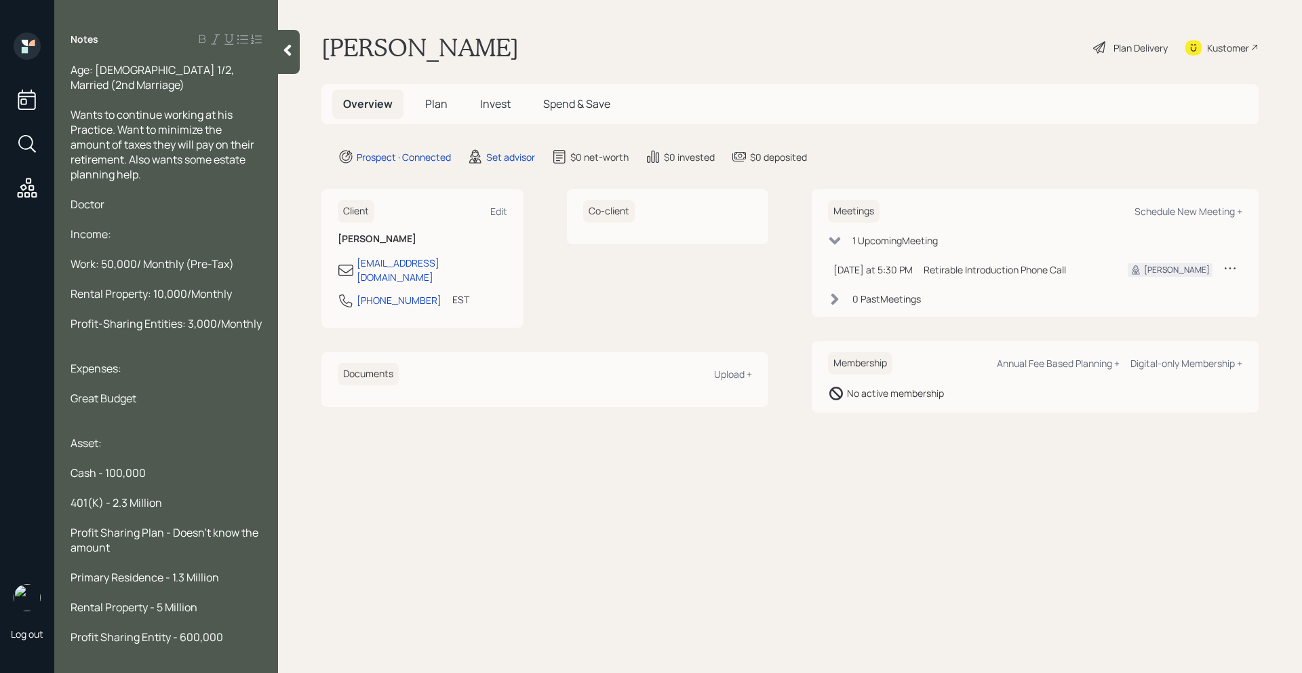
click at [145, 112] on span "Wants to continue working at his Practice. Want to minimize the amount of taxes…" at bounding box center [164, 144] width 186 height 75
click at [281, 41] on div at bounding box center [289, 52] width 22 height 44
